Goal: Transaction & Acquisition: Subscribe to service/newsletter

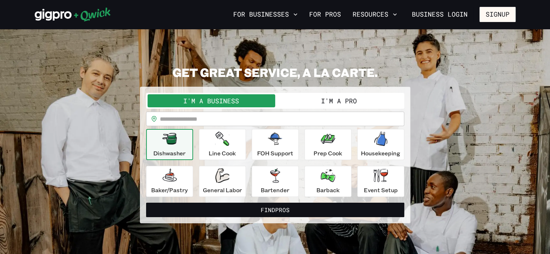
click at [264, 99] on button "I'm a Business" at bounding box center [212, 100] width 128 height 13
click at [488, 12] on button "Signup" at bounding box center [498, 14] width 36 height 15
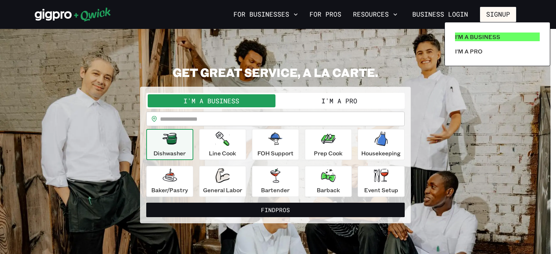
click at [477, 33] on p "I'm a Business" at bounding box center [477, 37] width 45 height 9
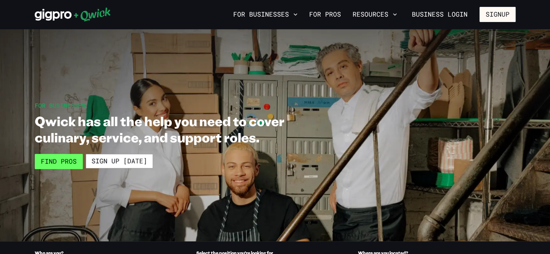
click at [56, 161] on link "Find Pros" at bounding box center [59, 161] width 48 height 15
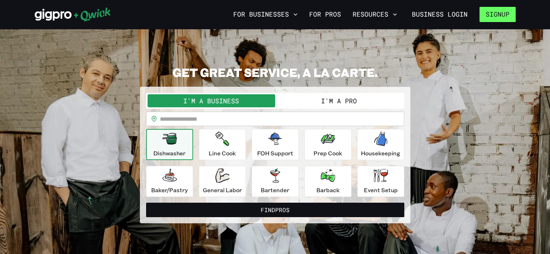
click at [491, 10] on button "Signup" at bounding box center [498, 14] width 36 height 15
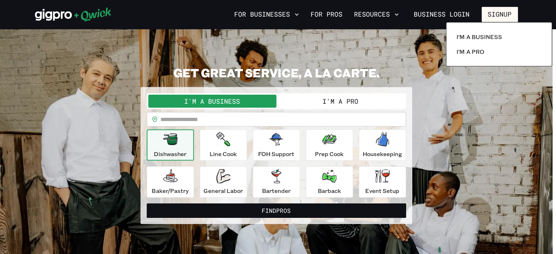
click at [491, 10] on div at bounding box center [278, 127] width 556 height 254
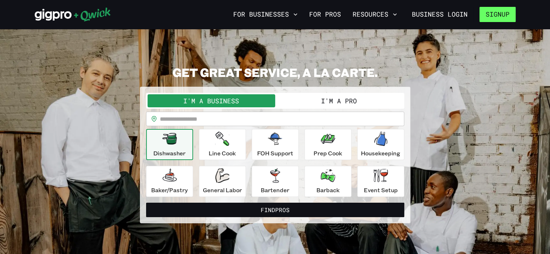
click at [493, 13] on button "Signup" at bounding box center [498, 14] width 36 height 15
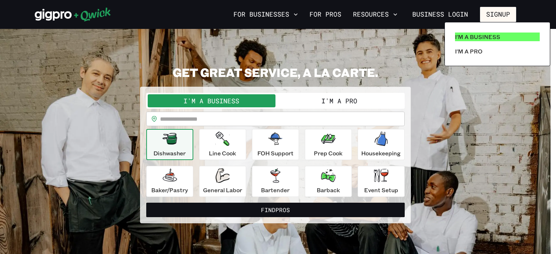
click at [490, 39] on p "I'm a Business" at bounding box center [477, 37] width 45 height 9
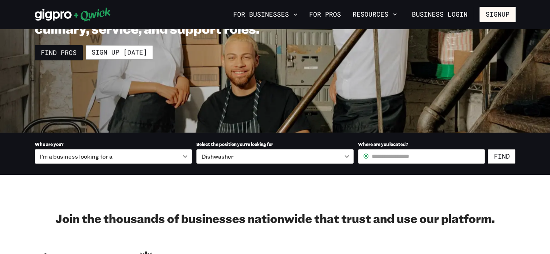
scroll to position [109, 0]
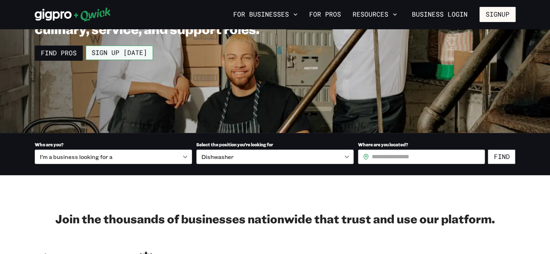
click at [136, 51] on link "Sign up [DATE]" at bounding box center [119, 53] width 67 height 14
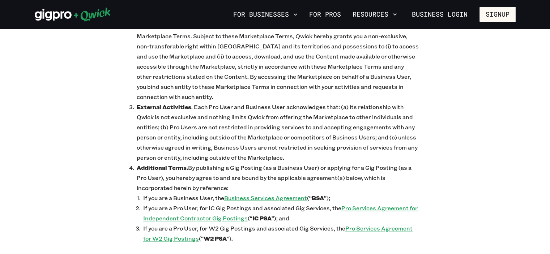
scroll to position [396, 0]
